Goal: Entertainment & Leisure: Consume media (video, audio)

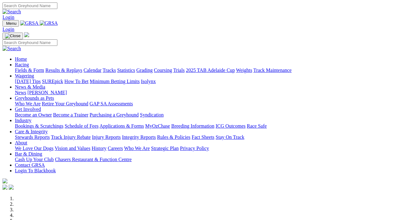
click at [82, 68] on link "Results & Replays" at bounding box center [63, 70] width 37 height 5
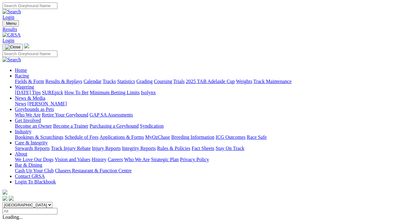
select select "[GEOGRAPHIC_DATA]"
click at [2, 202] on select "[GEOGRAPHIC_DATA] [GEOGRAPHIC_DATA] [GEOGRAPHIC_DATA] [GEOGRAPHIC_DATA] [GEOGRA…" at bounding box center [27, 205] width 50 height 6
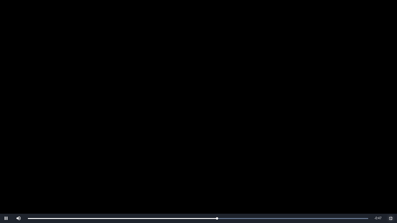
click at [0, 0] on div "0:16" at bounding box center [0, 0] width 0 height 0
click at [388, 219] on span "Video Player" at bounding box center [391, 219] width 12 height 0
